Goal: Information Seeking & Learning: Learn about a topic

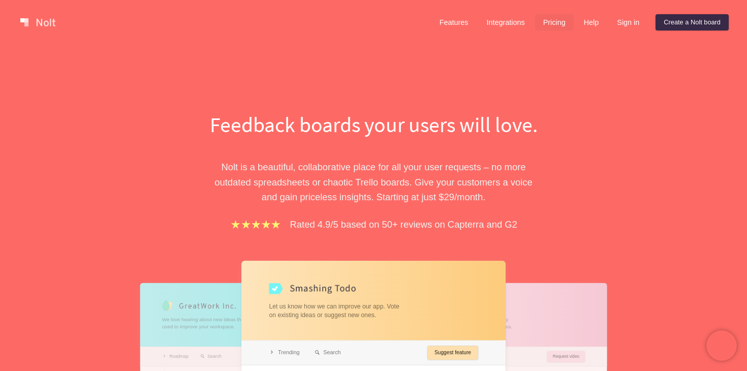
click at [558, 25] on link "Pricing" at bounding box center [554, 22] width 39 height 16
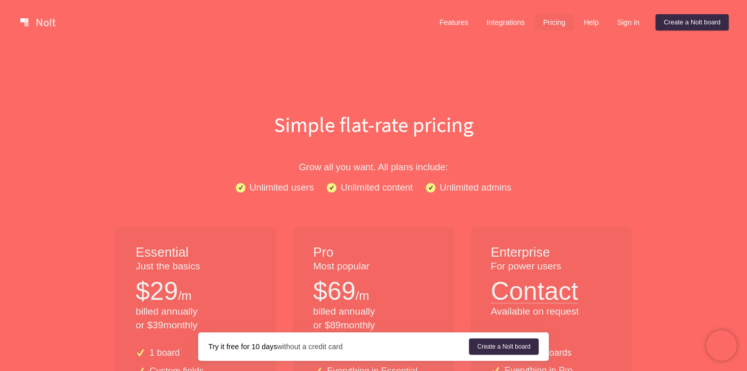
click at [34, 22] on link at bounding box center [37, 22] width 43 height 16
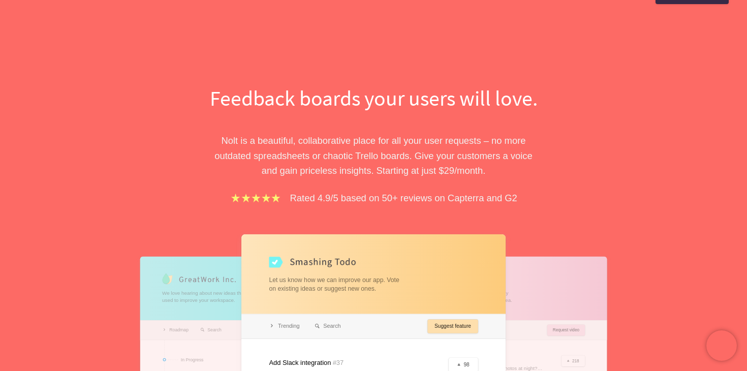
scroll to position [20, 0]
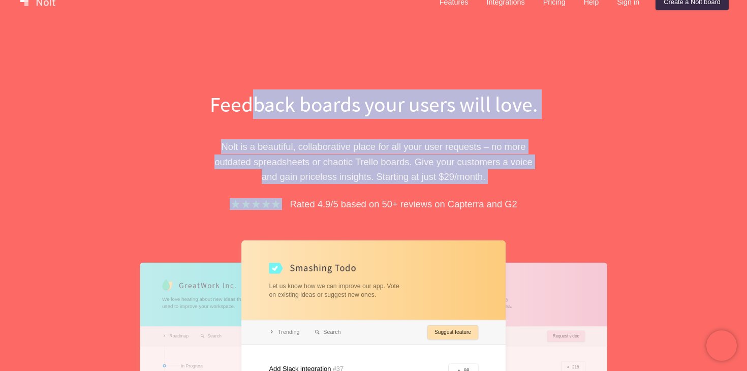
drag, startPoint x: 256, startPoint y: 106, endPoint x: 337, endPoint y: 190, distance: 116.8
click at [337, 189] on div "Feedback boards your users will love. [PERSON_NAME] is a beautiful, collaborati…" at bounding box center [373, 309] width 351 height 440
click at [337, 190] on div "Feedback boards your users will love. [PERSON_NAME] is a beautiful, collaborati…" at bounding box center [373, 309] width 351 height 440
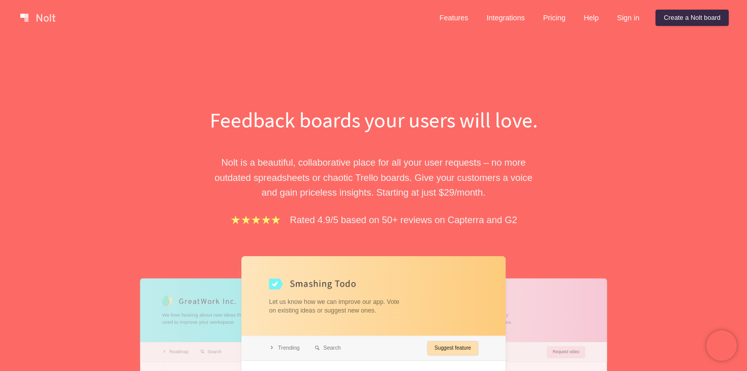
scroll to position [4, 0]
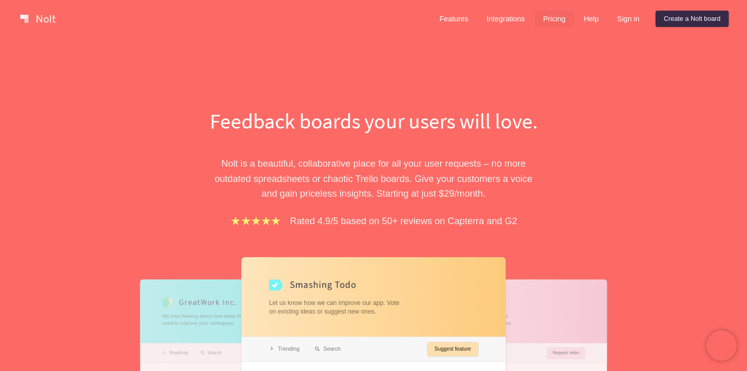
click at [536, 16] on link "Pricing" at bounding box center [554, 19] width 39 height 16
